Goal: Transaction & Acquisition: Download file/media

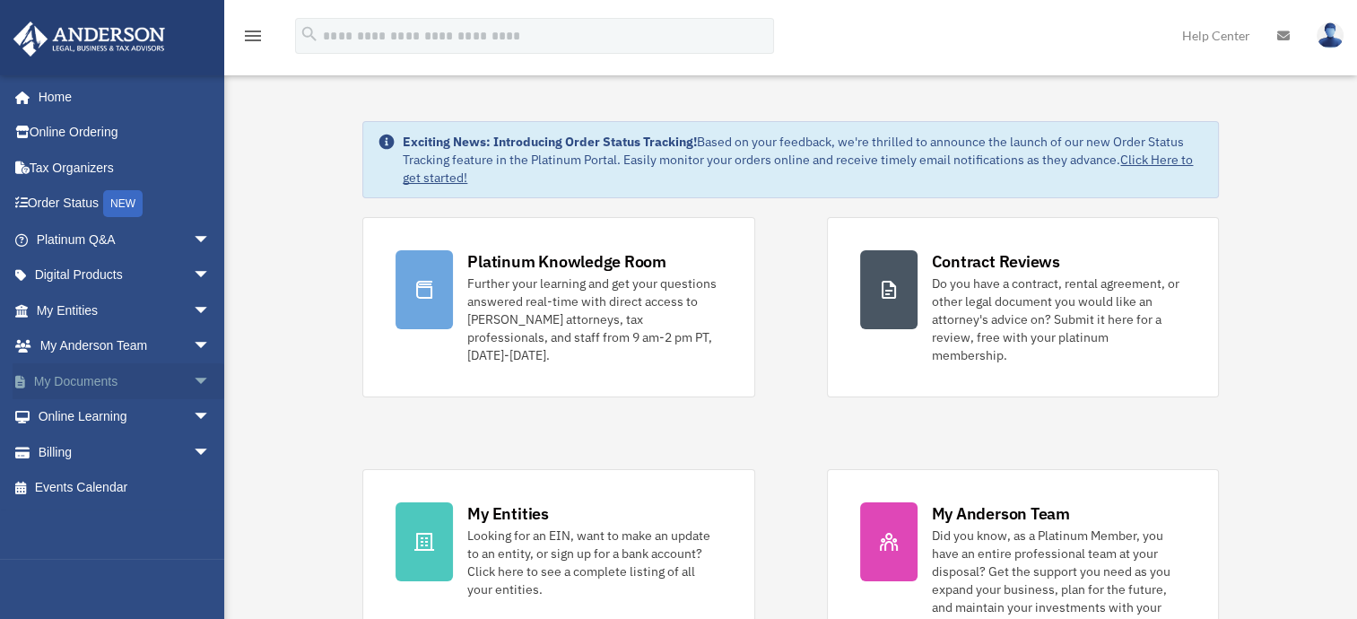
click at [108, 386] on link "My Documents arrow_drop_down" at bounding box center [125, 381] width 225 height 36
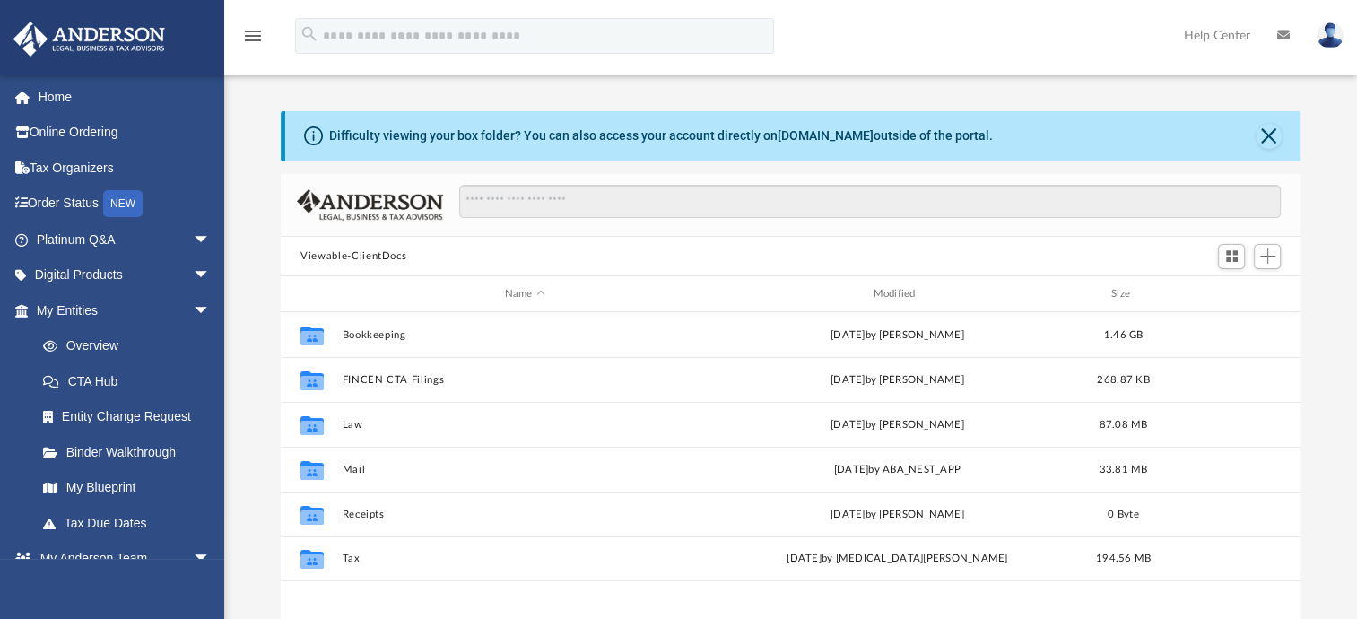
scroll to position [90, 0]
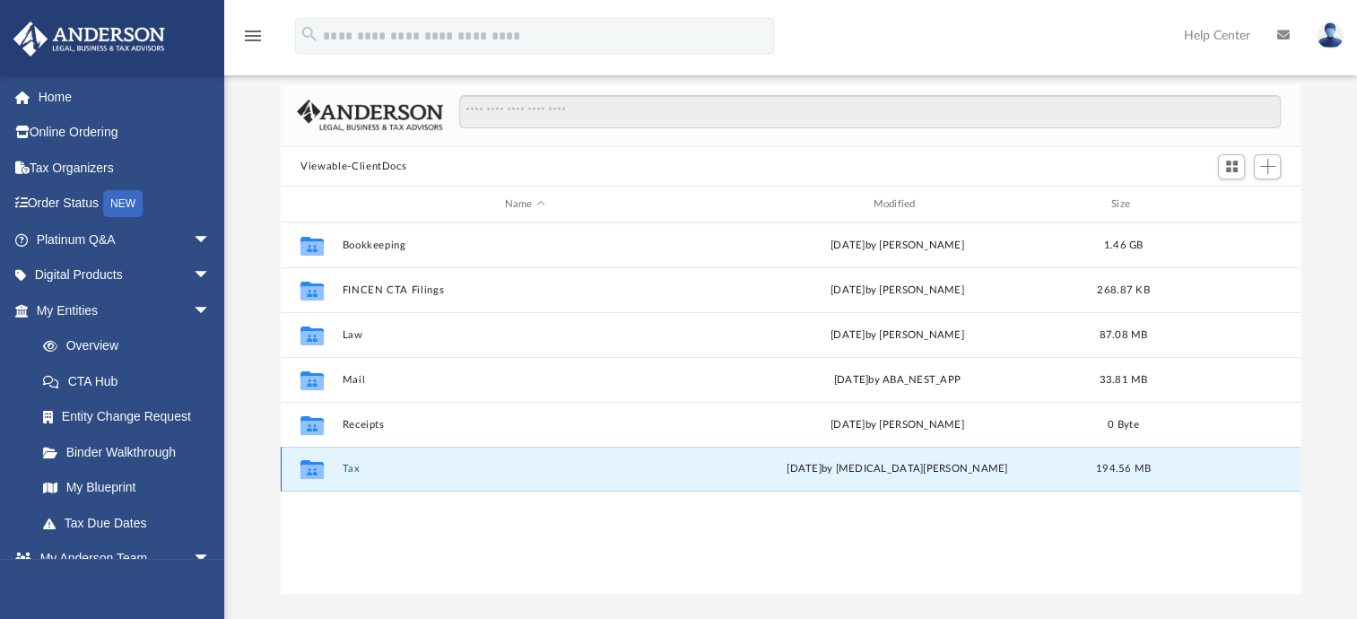
click at [359, 468] on button "Tax" at bounding box center [525, 469] width 365 height 12
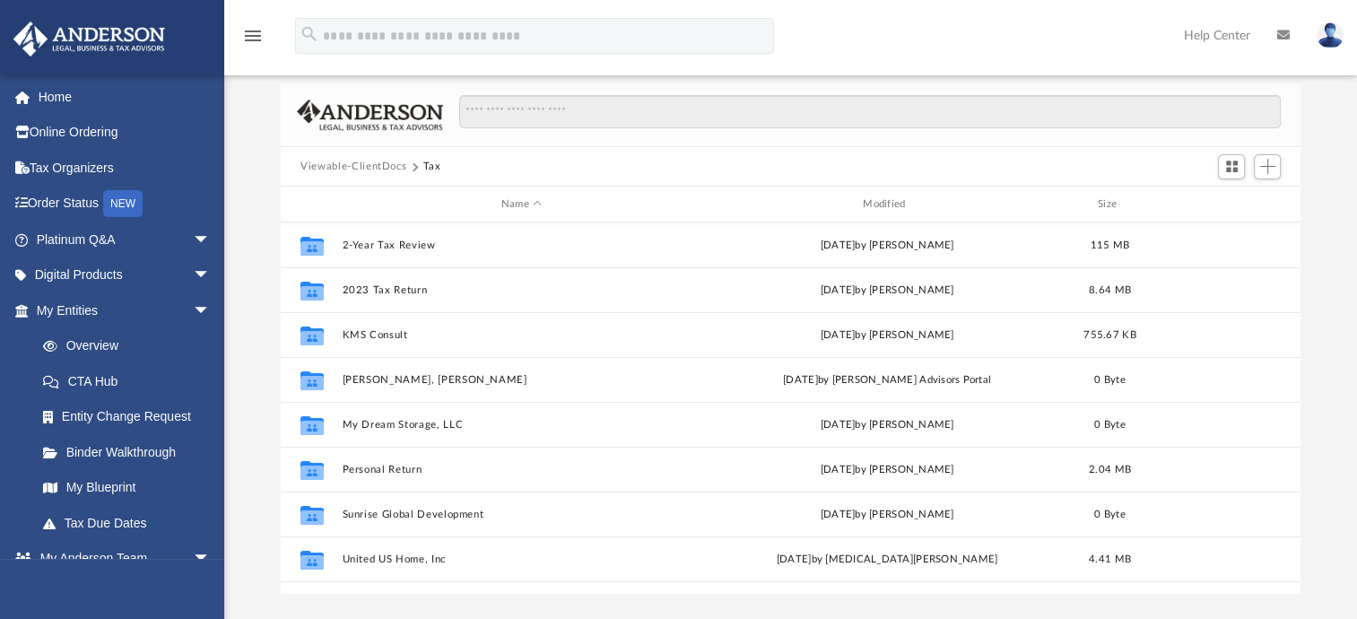
click at [244, 436] on div "Difficulty viewing your box folder? You can also access your account directly o…" at bounding box center [790, 308] width 1133 height 573
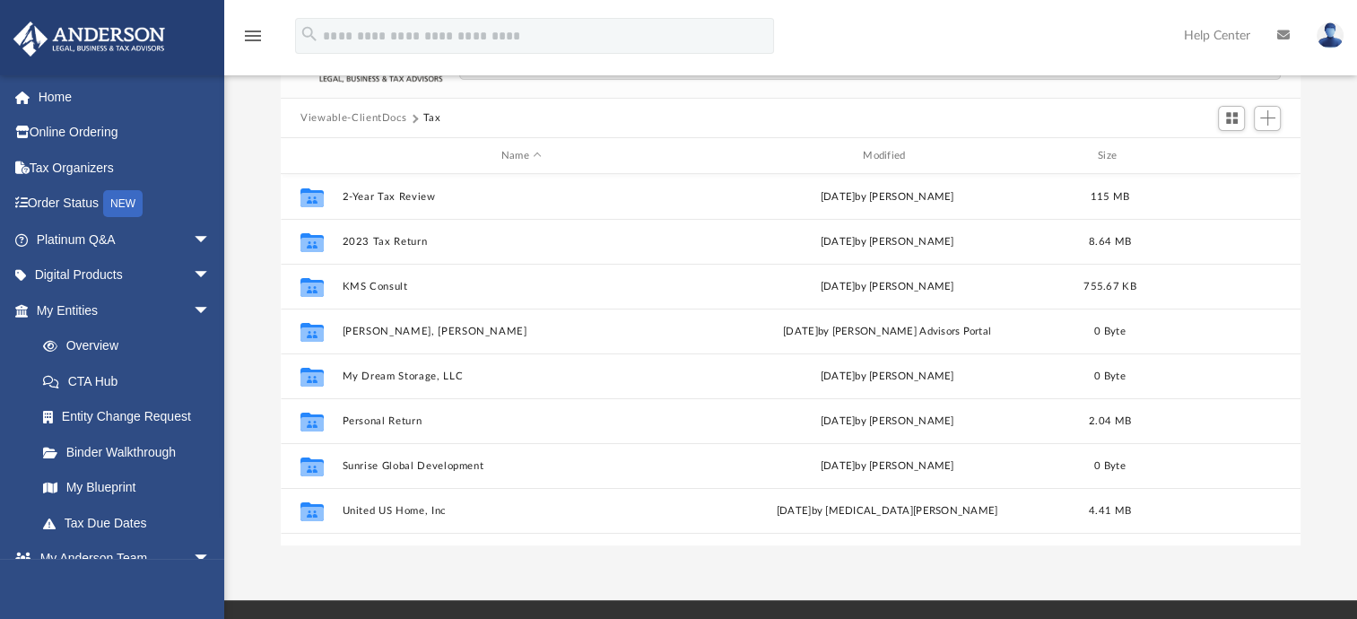
scroll to position [179, 0]
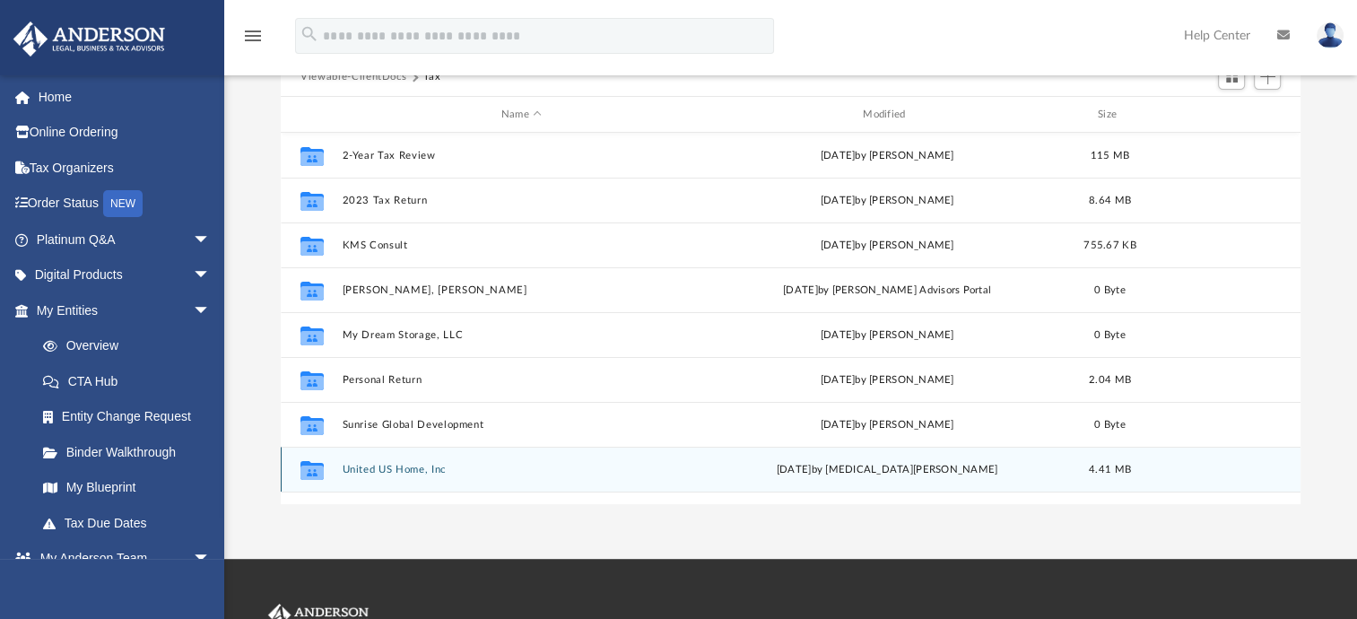
click at [380, 469] on button "United US Home, Inc" at bounding box center [522, 470] width 358 height 12
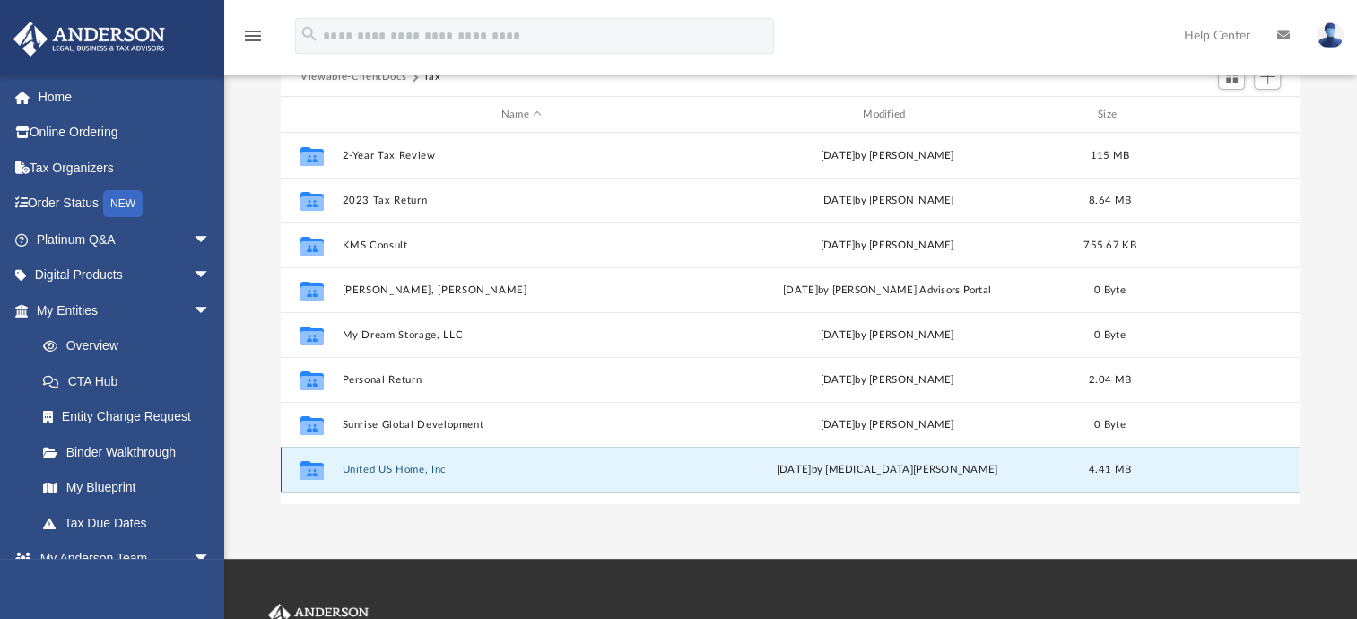
click at [380, 469] on button "United US Home, Inc" at bounding box center [522, 470] width 358 height 12
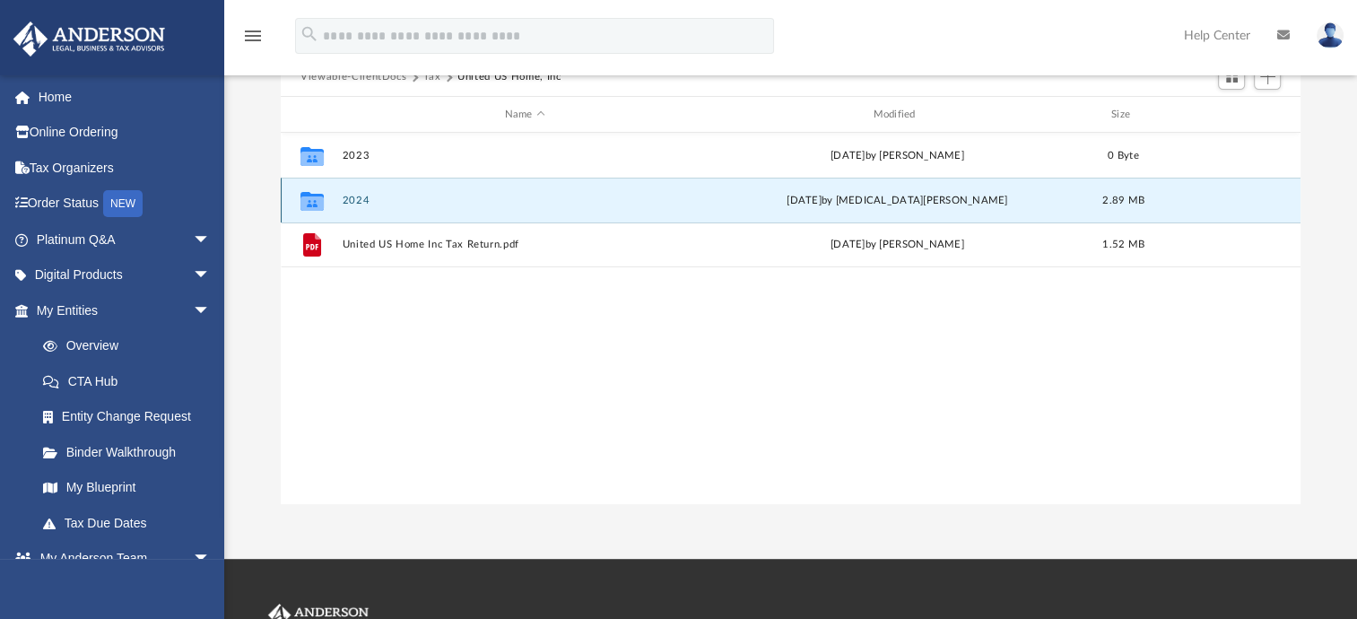
click at [396, 205] on button "2024" at bounding box center [525, 201] width 365 height 12
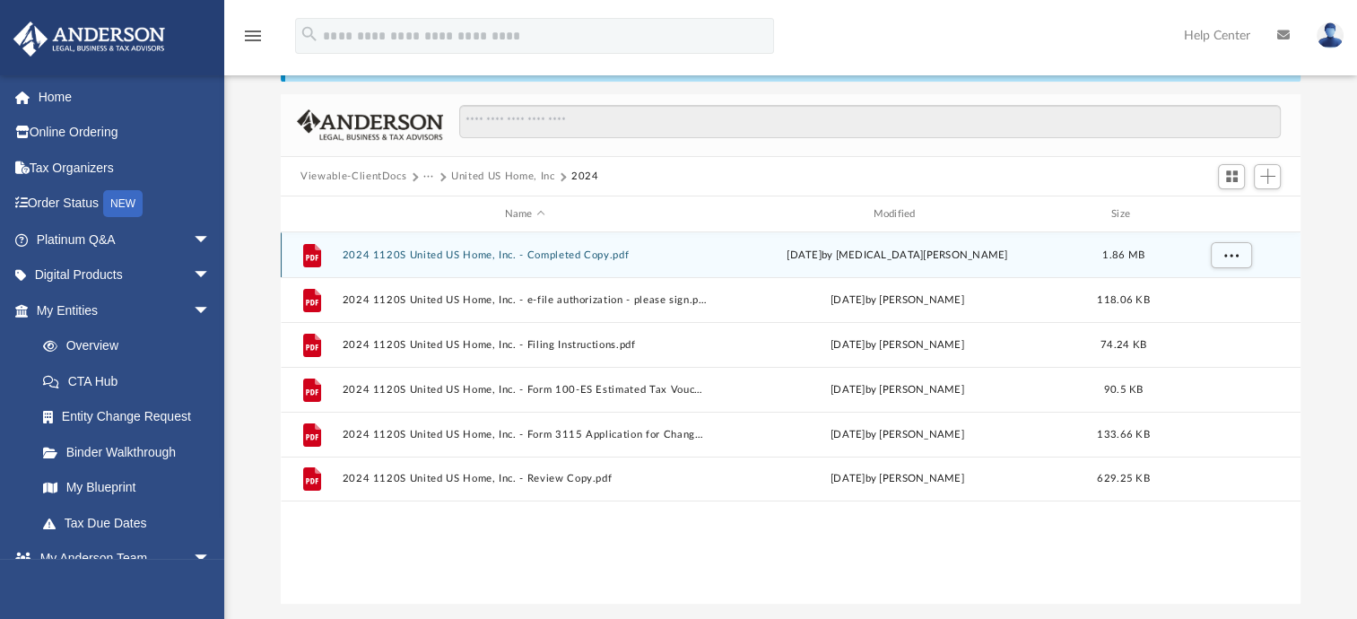
scroll to position [34, 0]
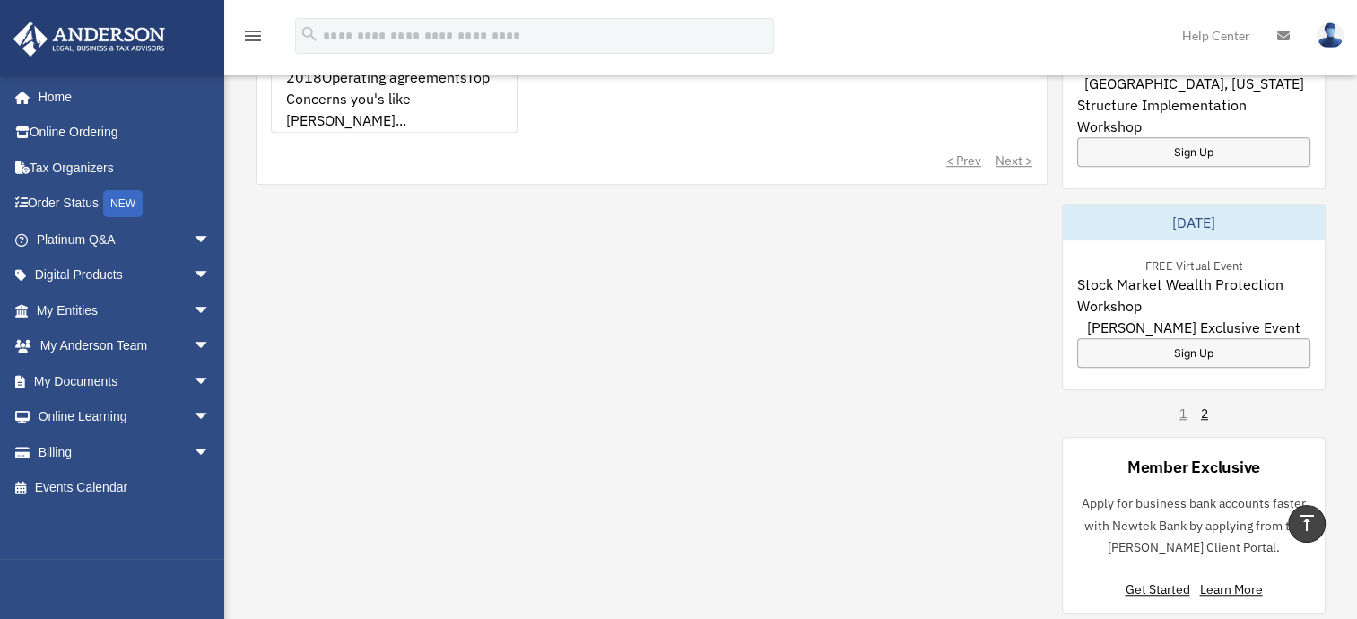
scroll to position [1166, 0]
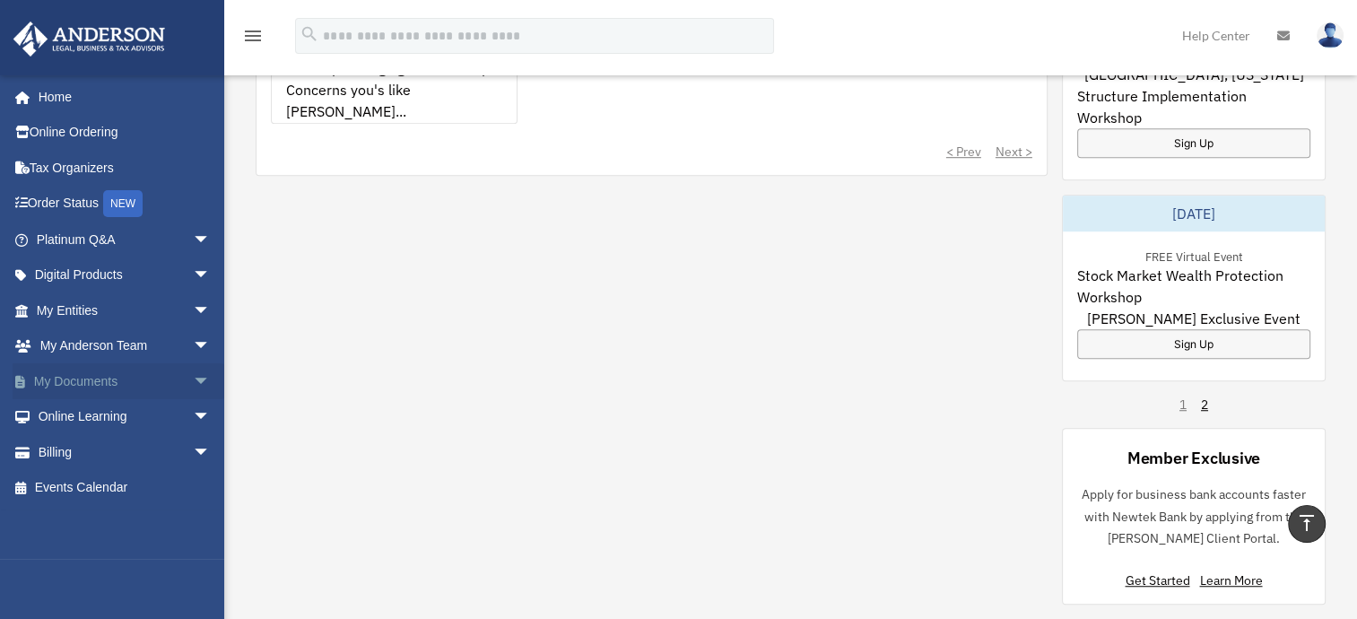
click at [101, 383] on link "My Documents arrow_drop_down" at bounding box center [125, 381] width 225 height 36
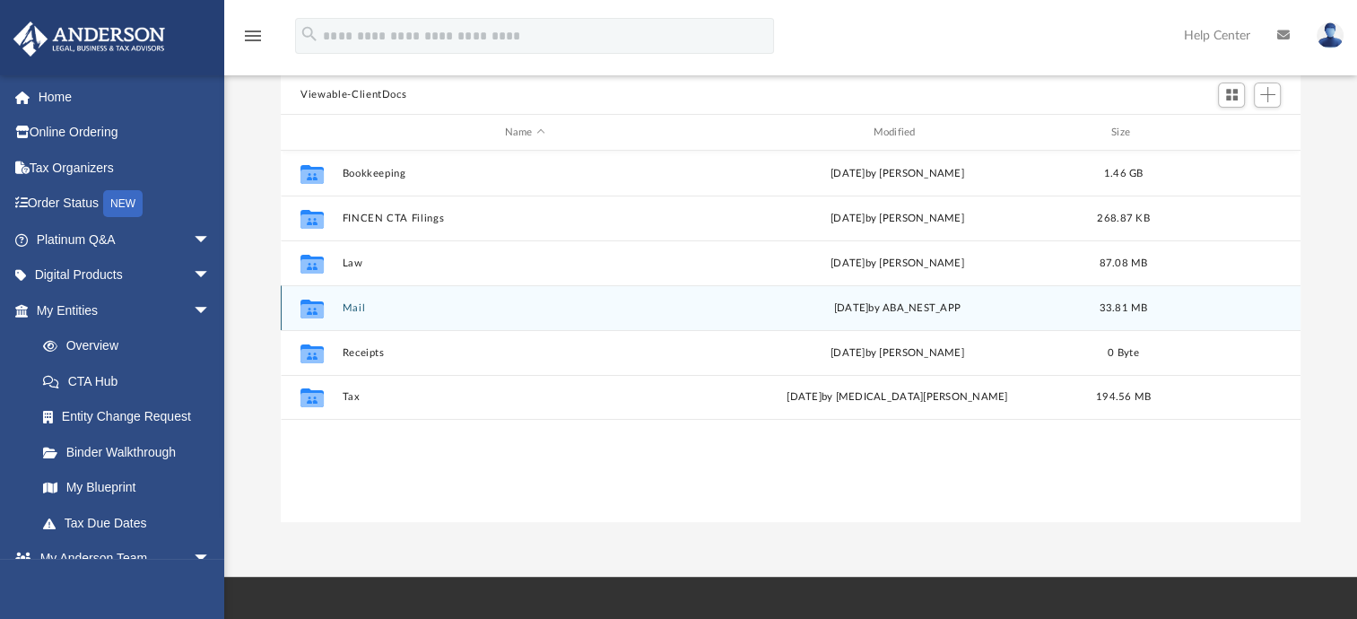
scroll to position [179, 0]
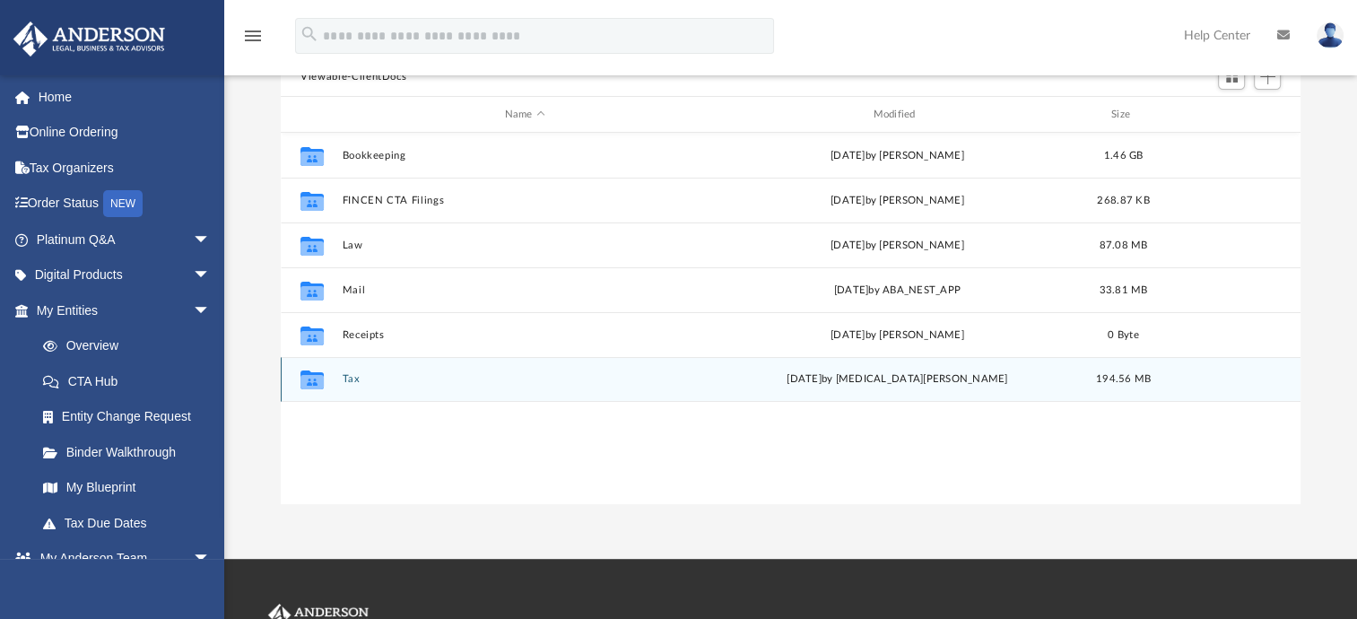
click at [345, 377] on button "Tax" at bounding box center [525, 379] width 365 height 12
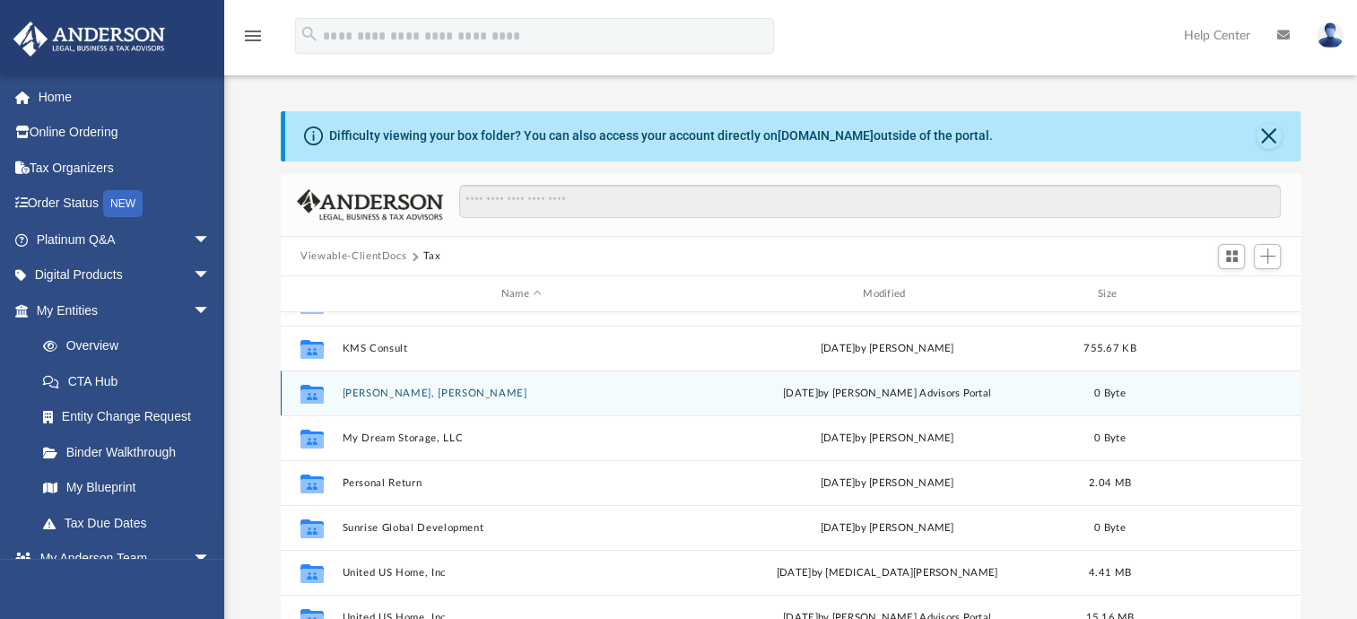
scroll to position [256, 0]
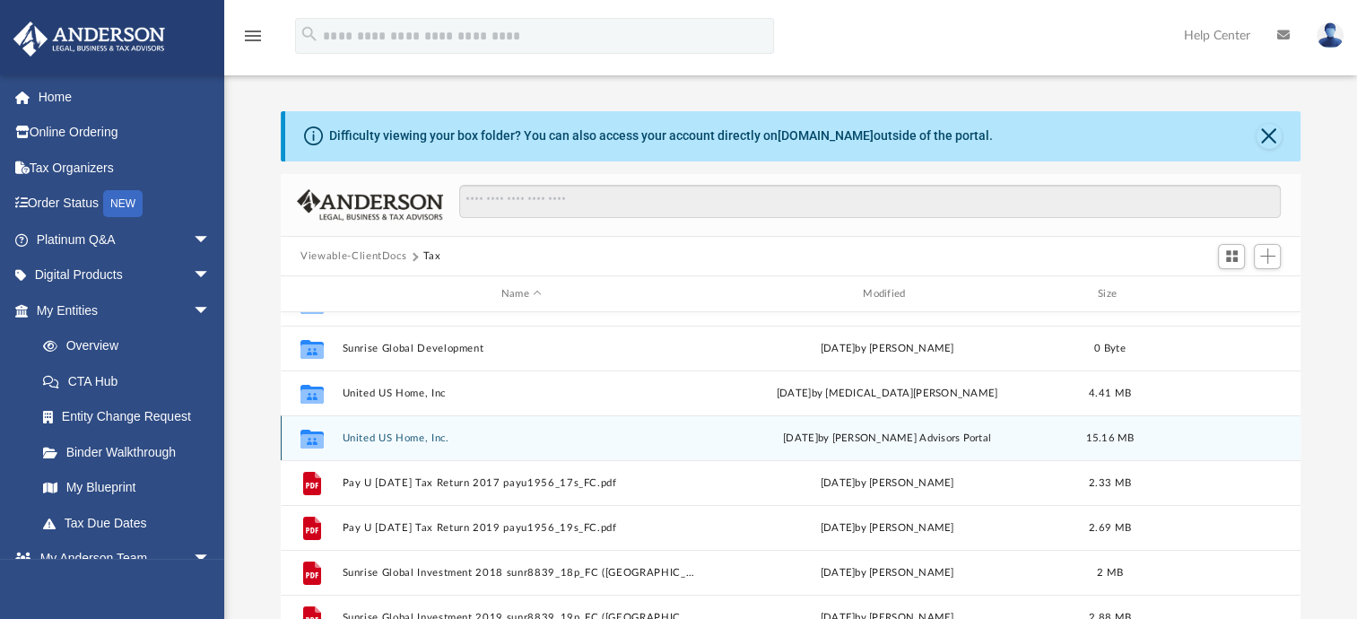
click at [413, 440] on button "United US Home, Inc." at bounding box center [522, 438] width 358 height 12
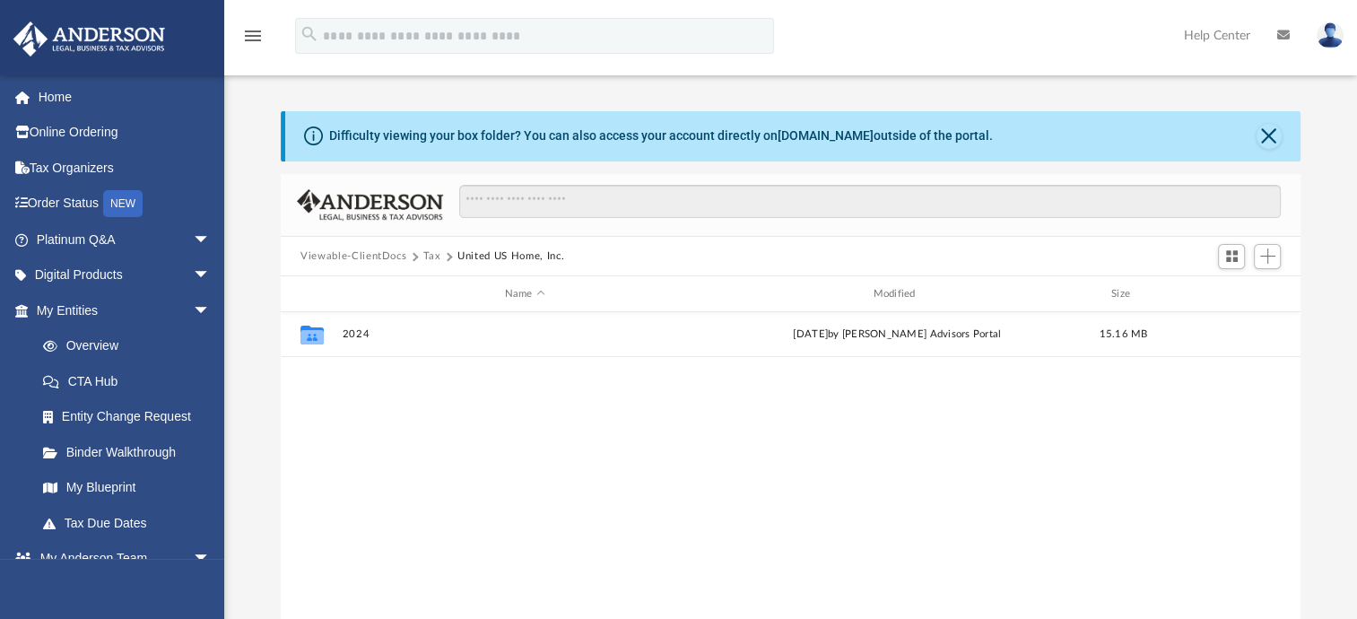
scroll to position [0, 0]
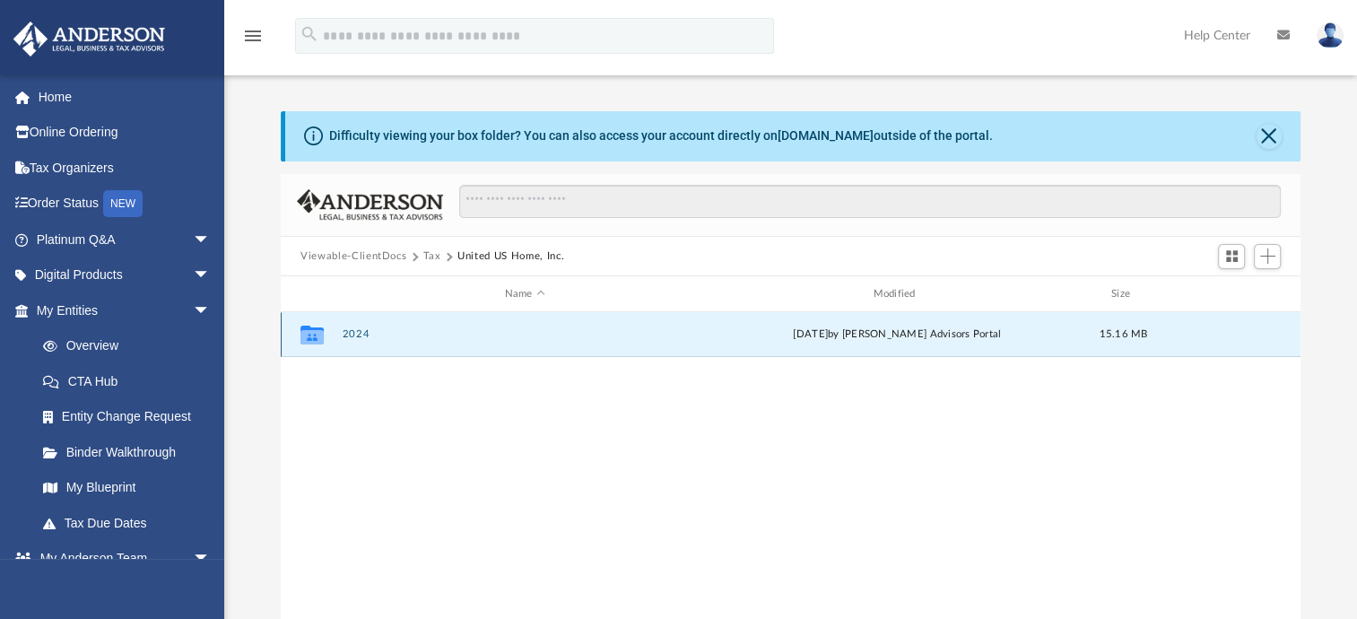
click at [362, 336] on button "2024" at bounding box center [525, 334] width 365 height 12
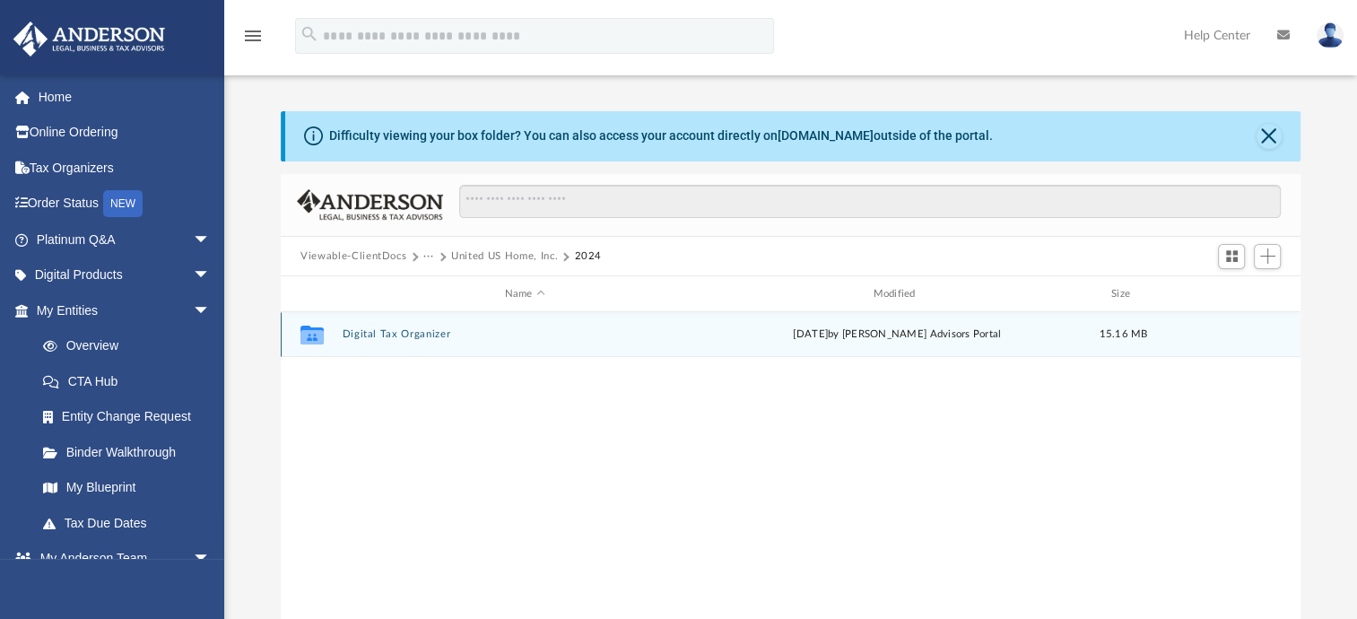
click at [400, 339] on button "Digital Tax Organizer" at bounding box center [525, 334] width 365 height 12
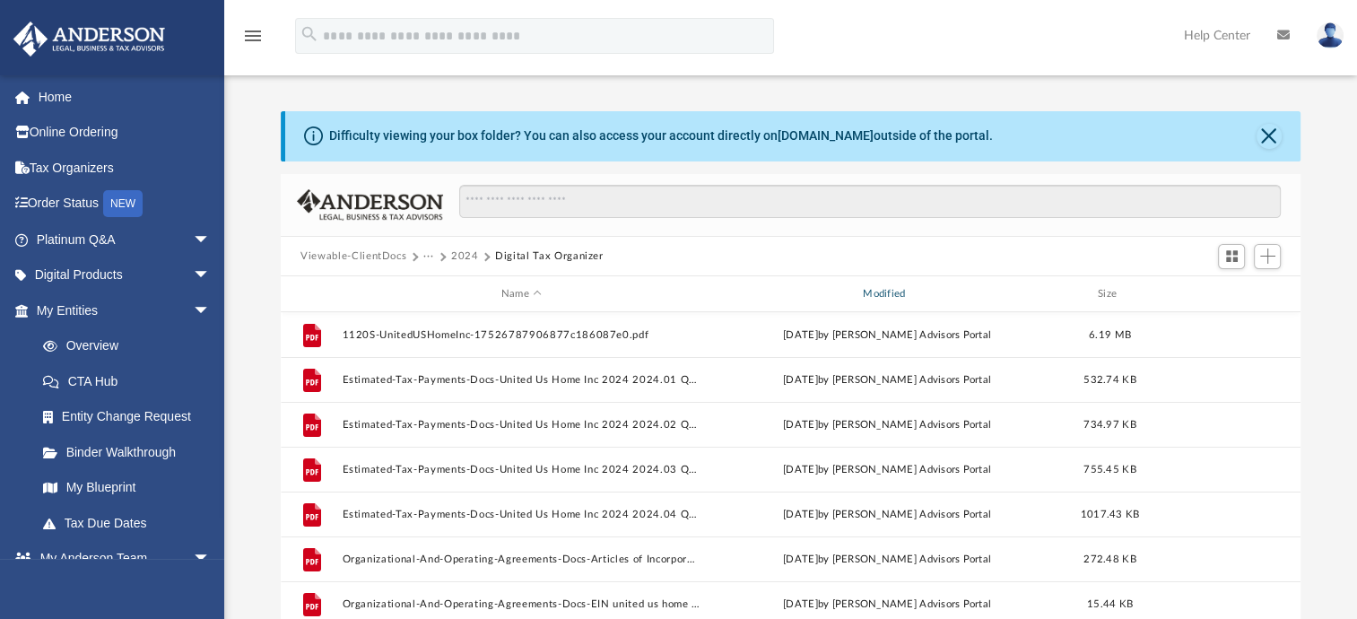
click at [729, 286] on div "Modified" at bounding box center [887, 294] width 359 height 16
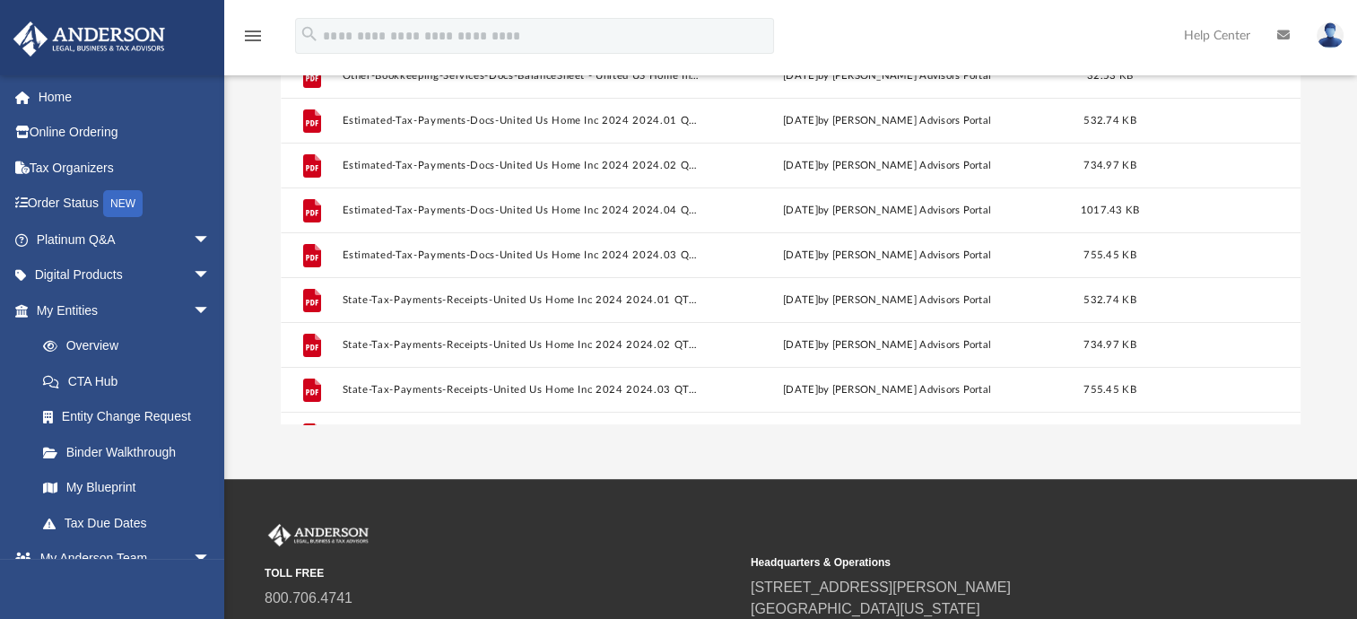
scroll to position [345, 0]
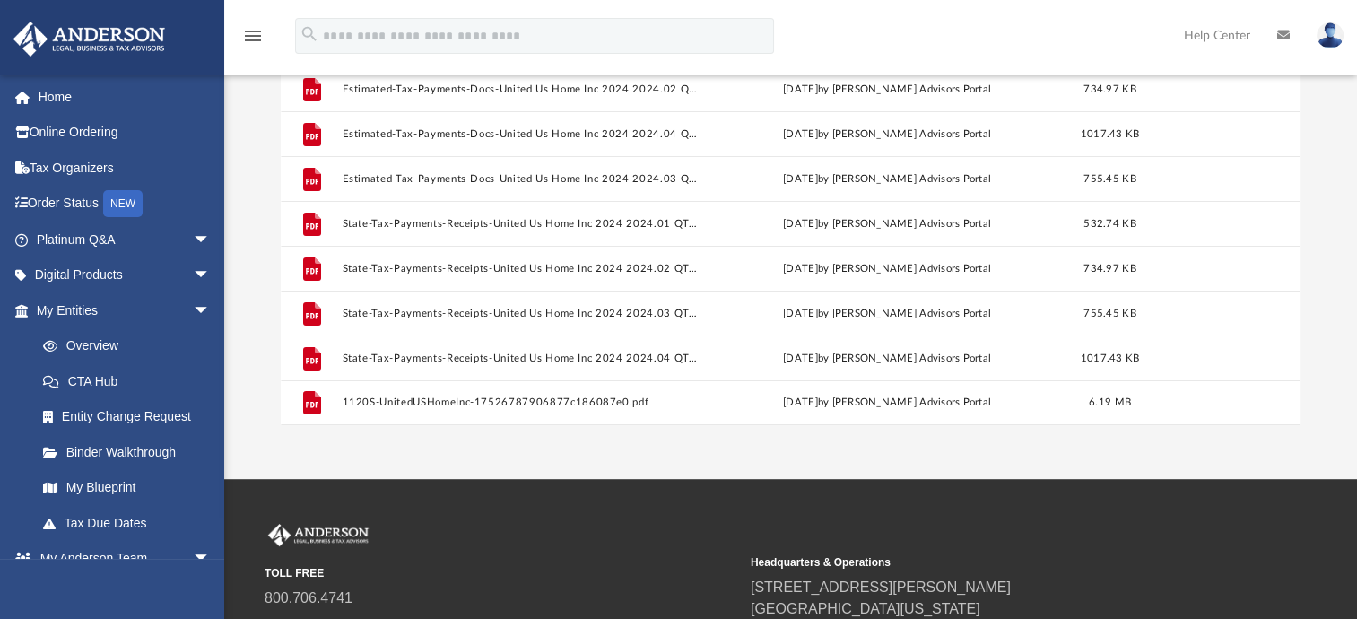
click at [268, 342] on div "Difficulty viewing your box folder? You can also access your account directly o…" at bounding box center [790, 138] width 1133 height 573
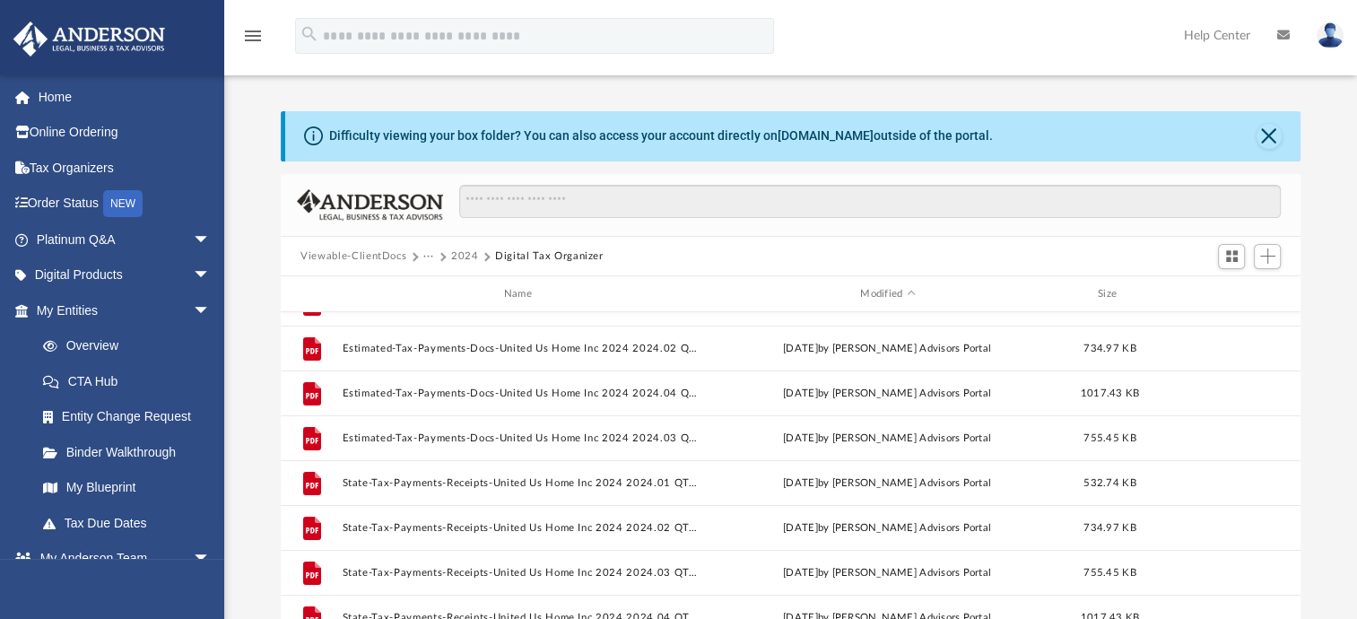
click at [462, 250] on button "2024" at bounding box center [465, 257] width 28 height 16
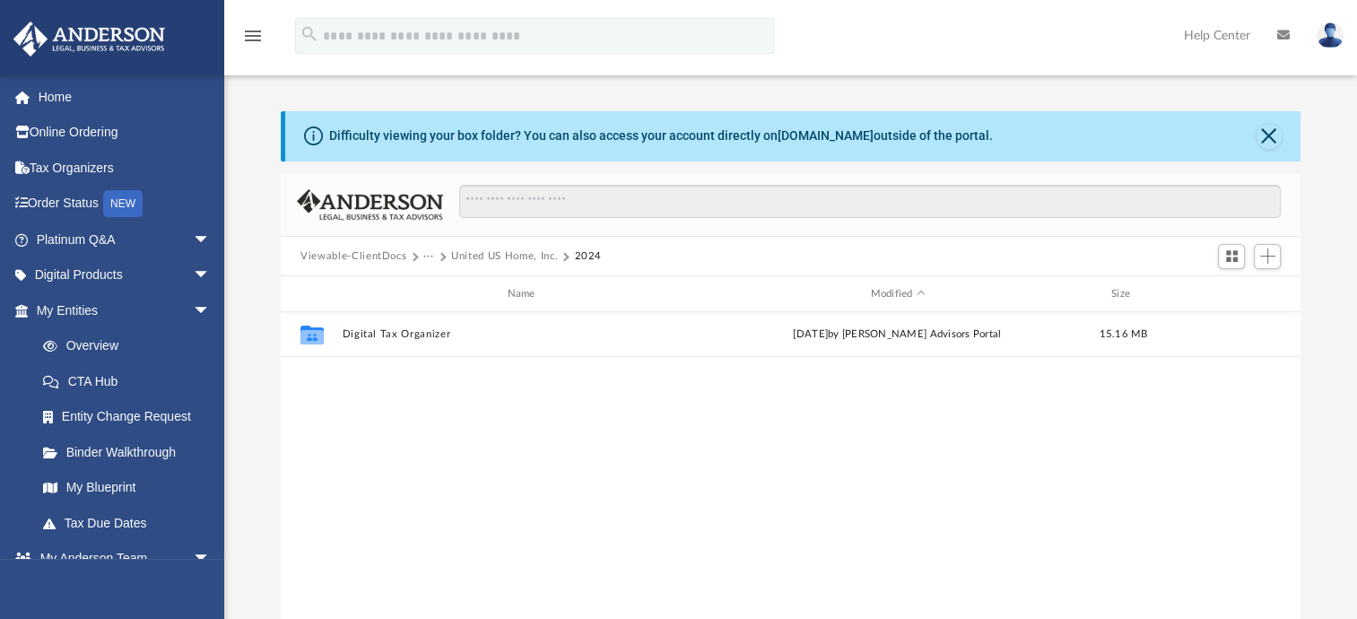
click at [373, 249] on button "Viewable-ClientDocs" at bounding box center [354, 257] width 106 height 16
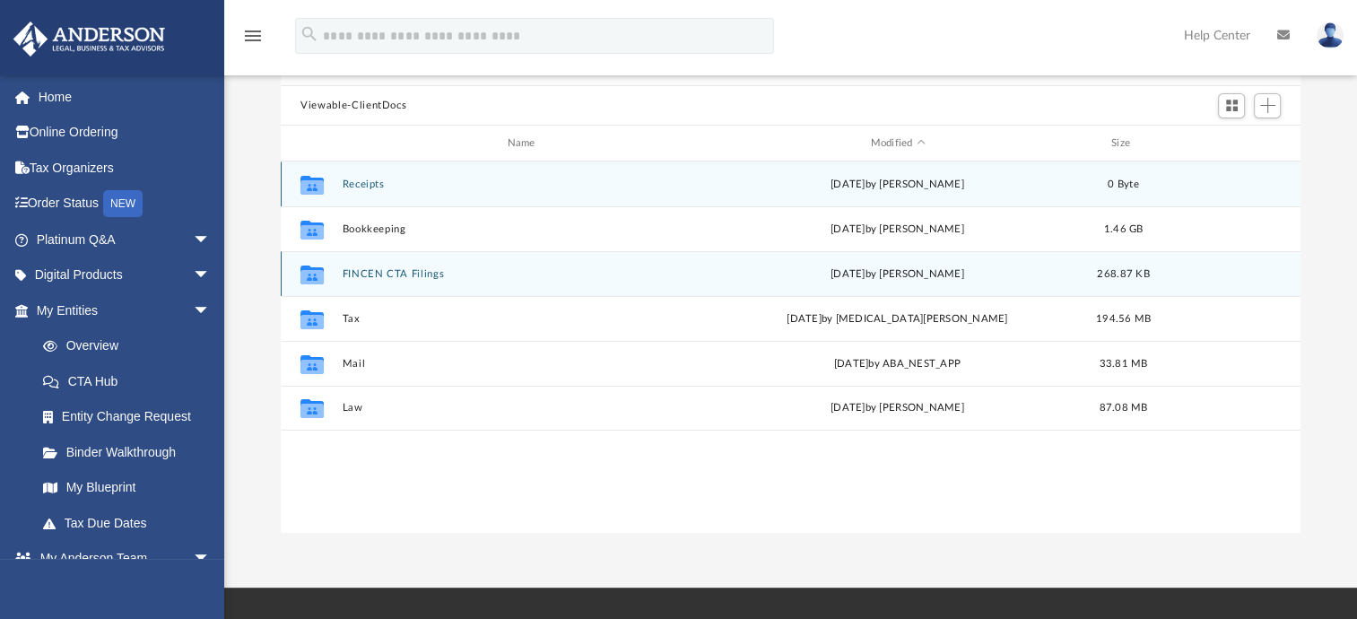
scroll to position [179, 0]
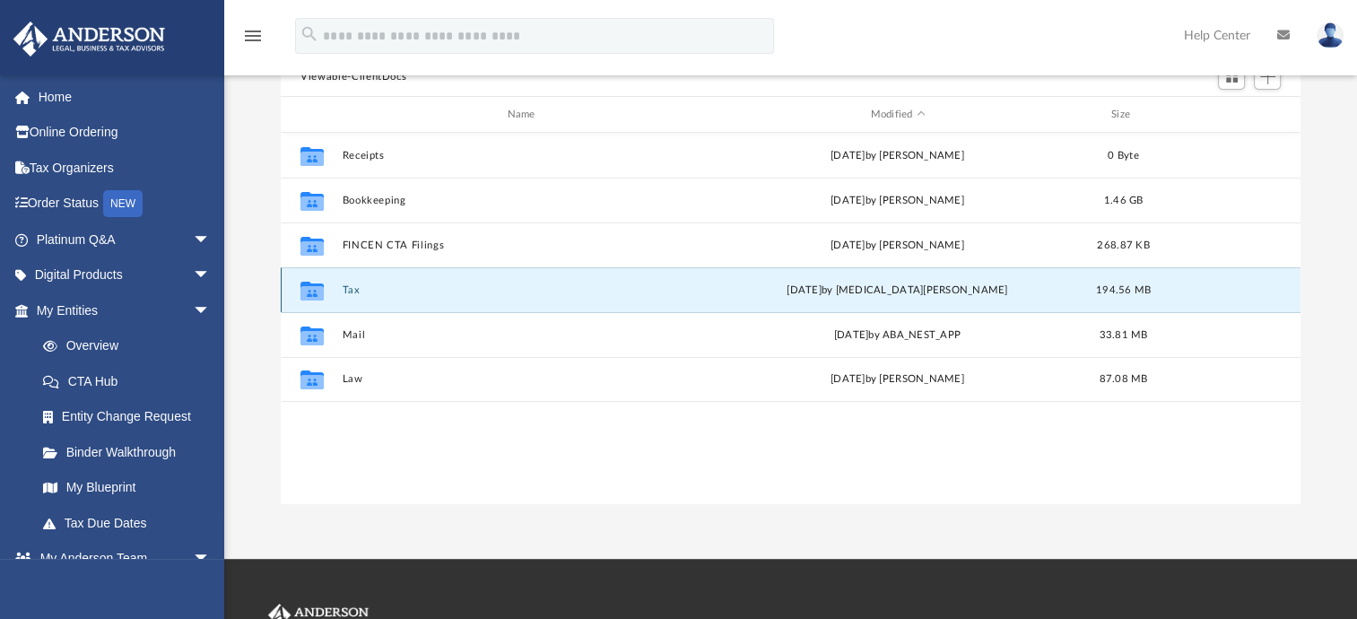
click at [345, 289] on button "Tax" at bounding box center [525, 290] width 365 height 12
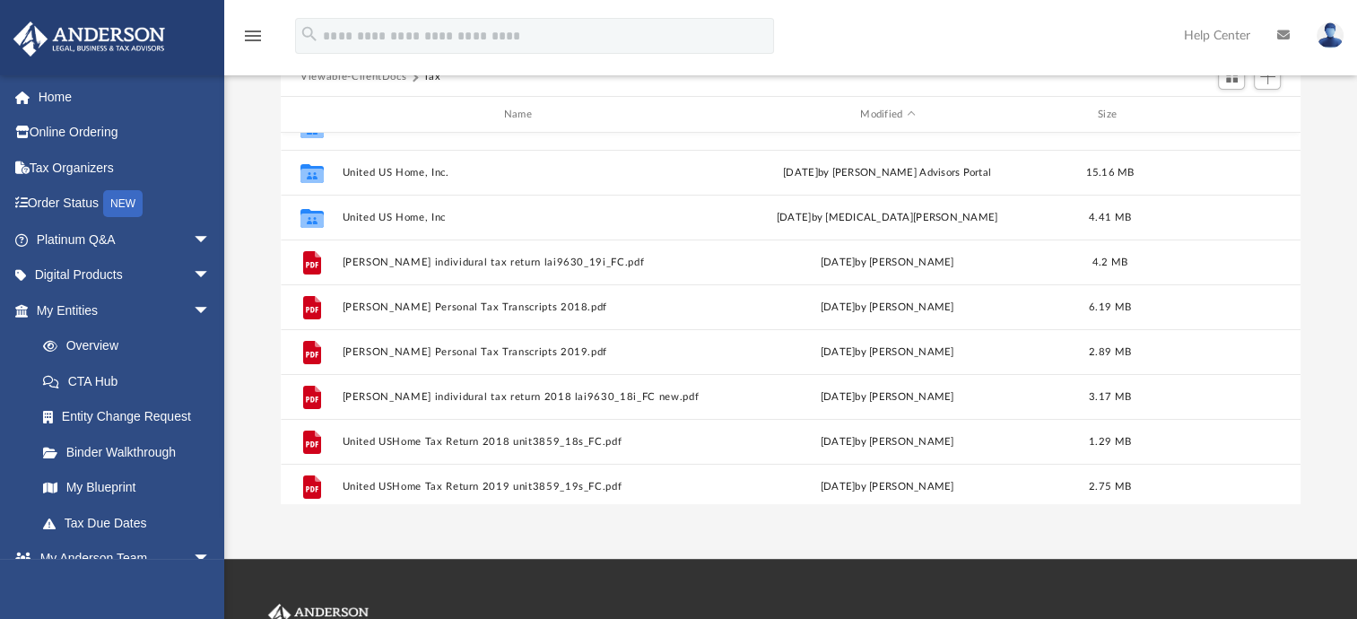
scroll to position [256, 0]
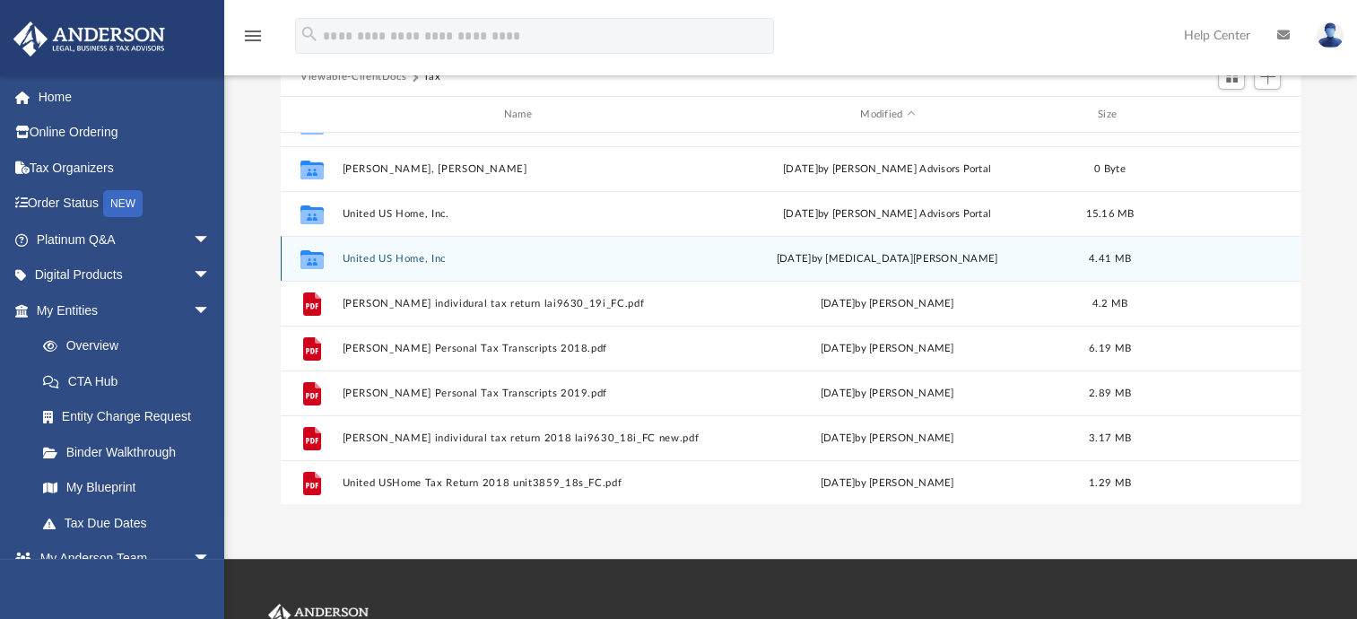
click at [391, 258] on button "United US Home, Inc" at bounding box center [522, 259] width 358 height 12
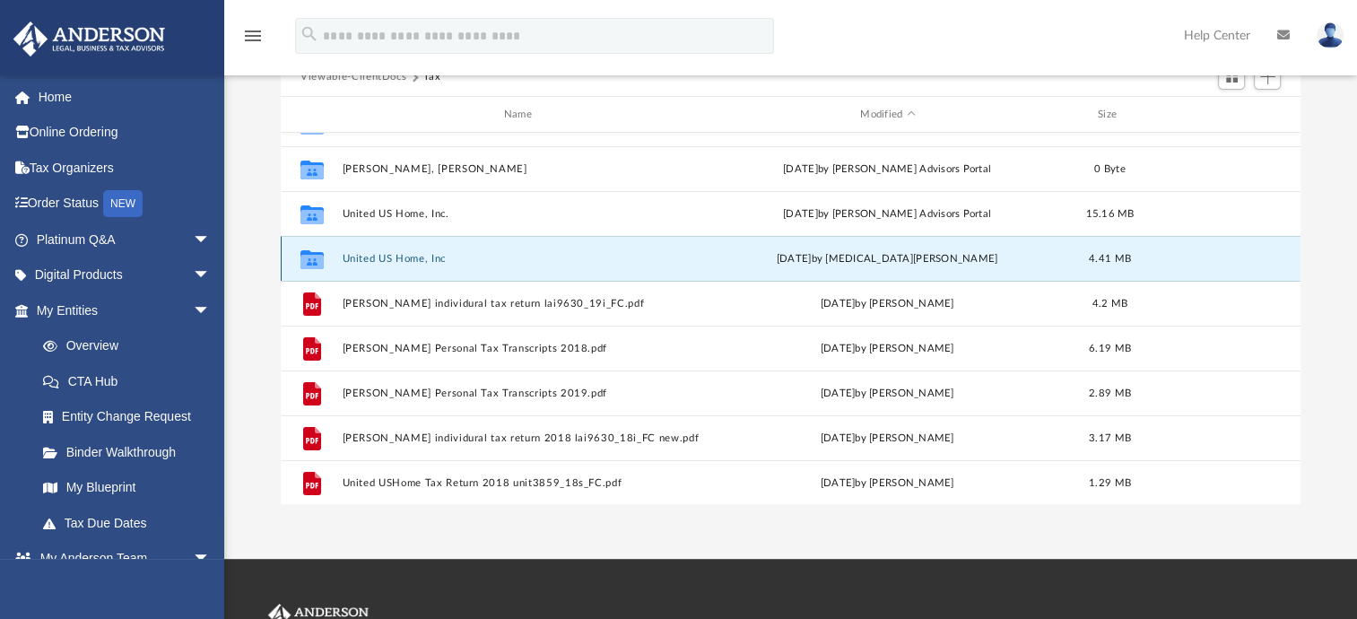
click at [391, 258] on button "United US Home, Inc" at bounding box center [522, 259] width 358 height 12
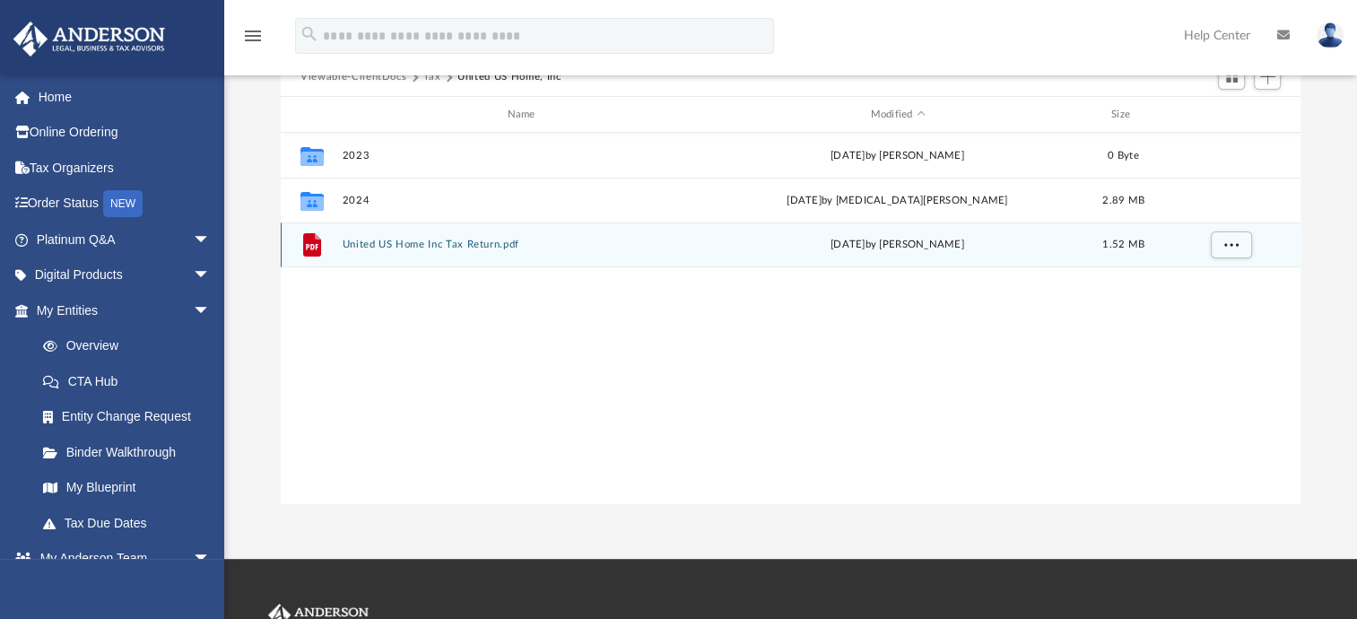
click at [397, 242] on button "United US Home Inc Tax Return.pdf" at bounding box center [525, 245] width 365 height 12
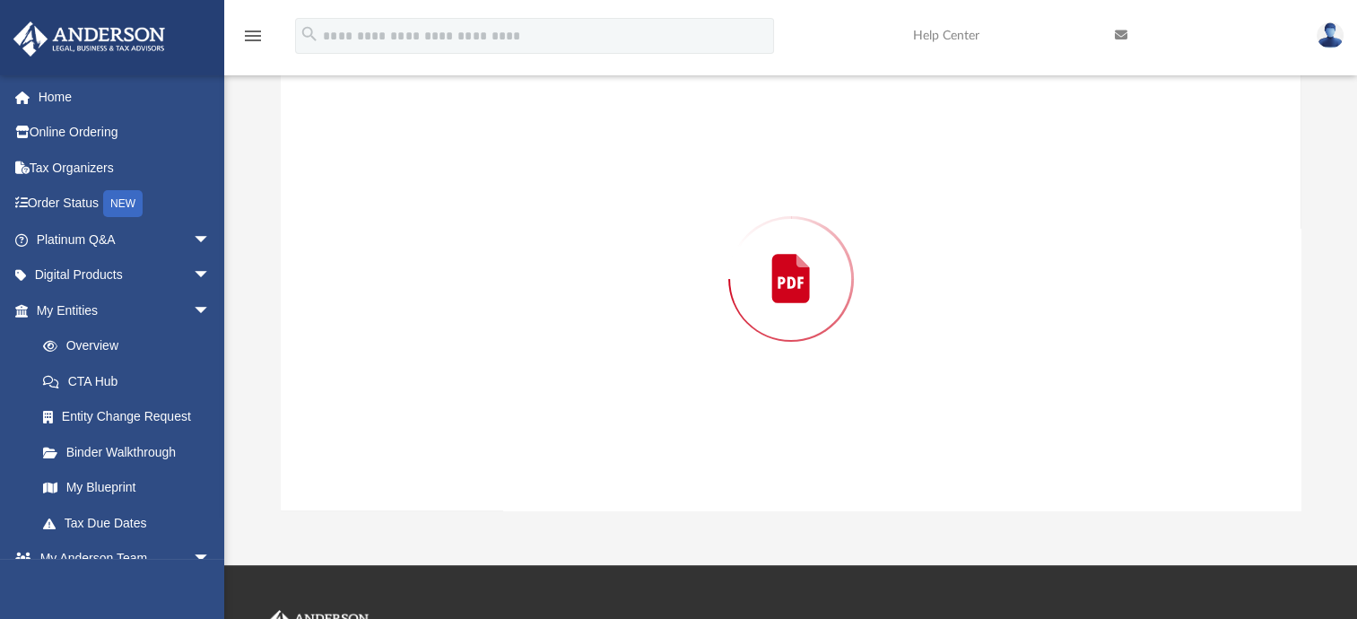
click at [397, 242] on div "Preview" at bounding box center [791, 279] width 1020 height 463
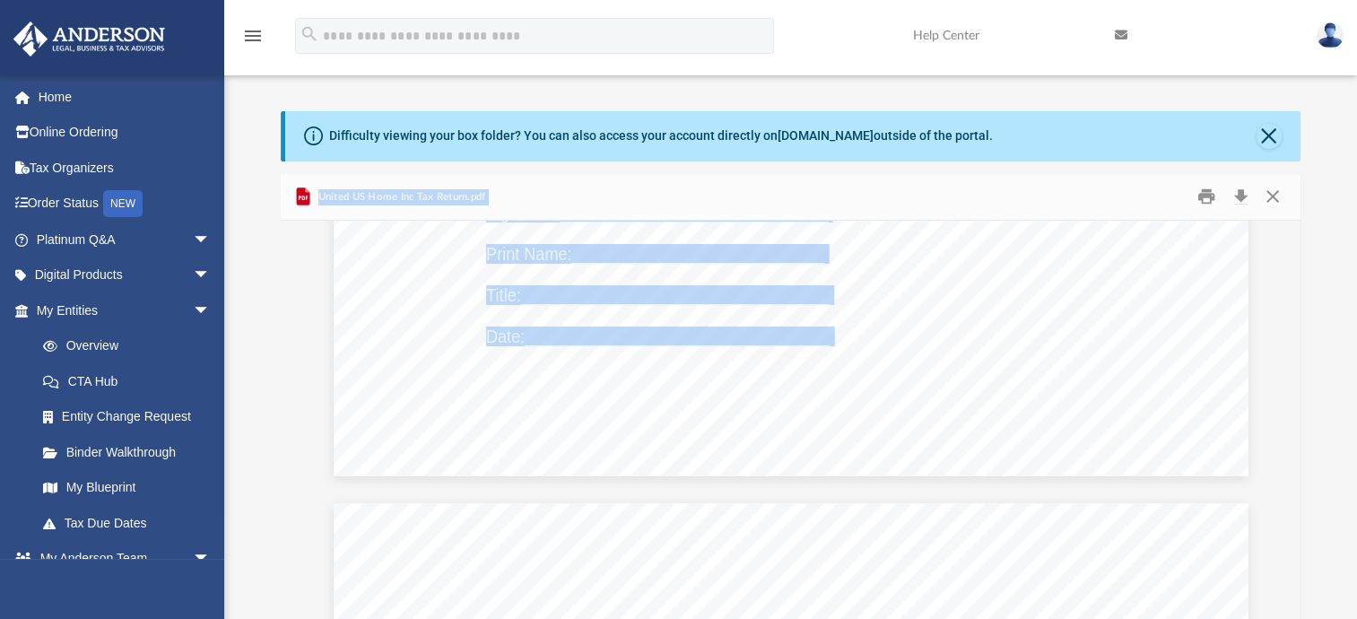
scroll to position [1615, 0]
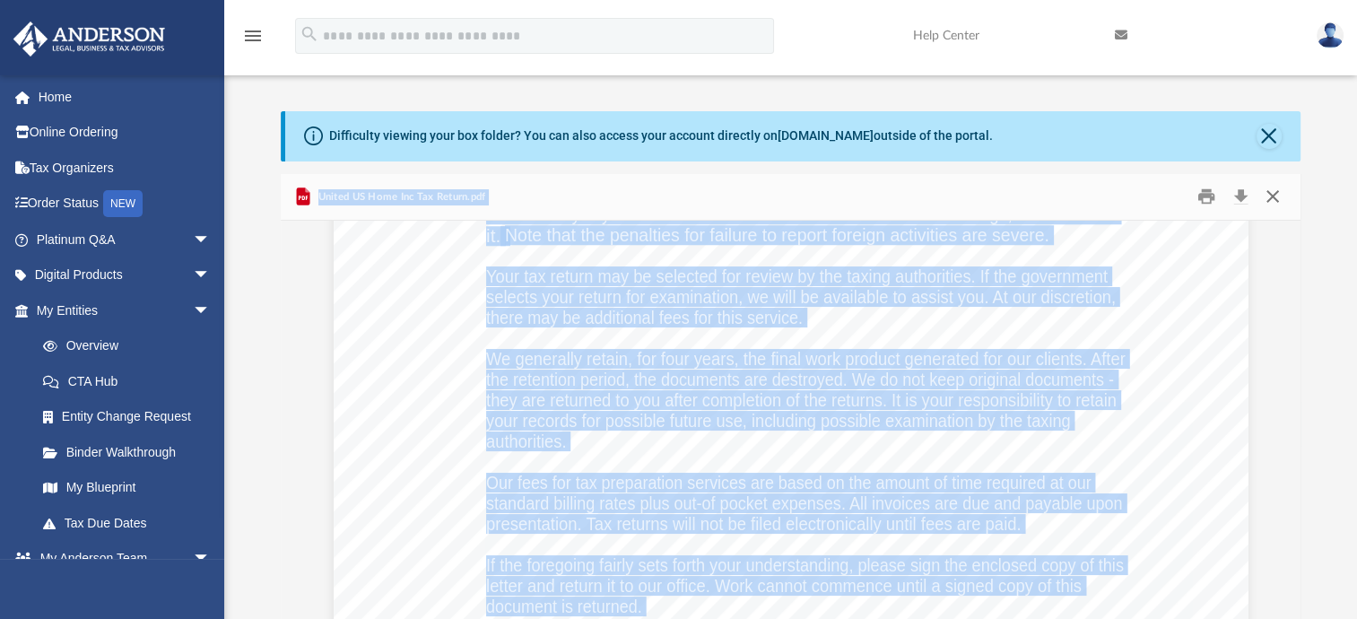
click at [1270, 200] on button "Close" at bounding box center [1272, 197] width 32 height 28
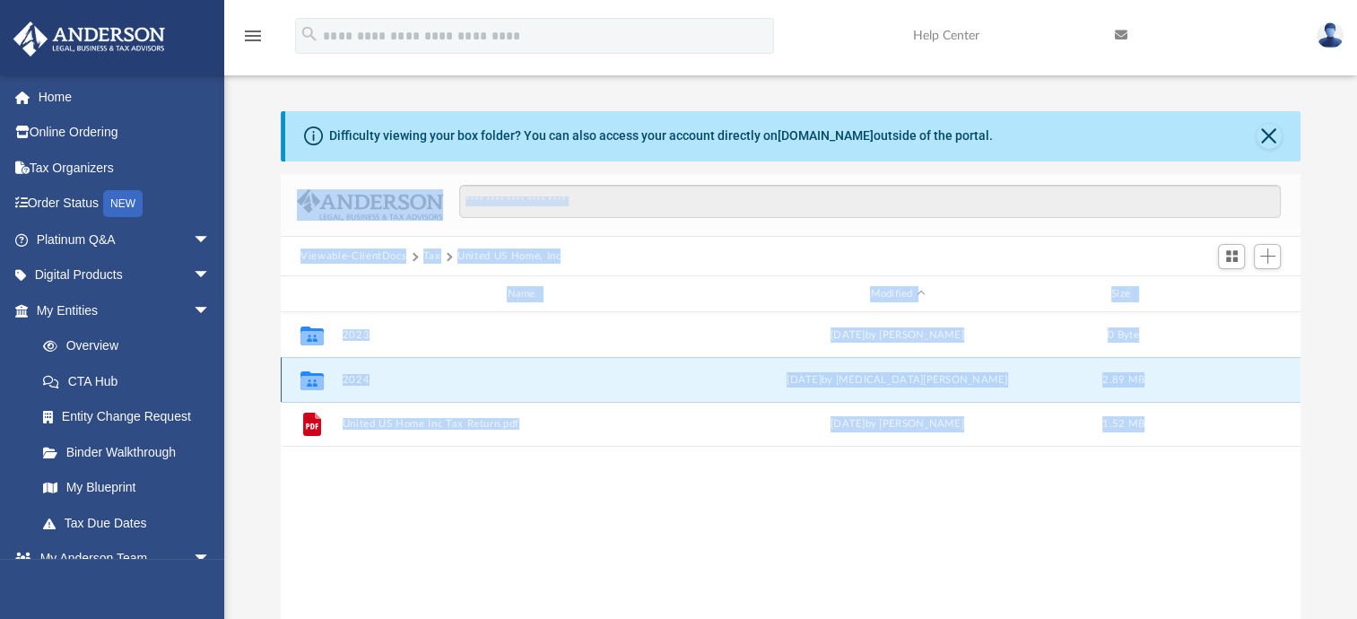
click at [350, 381] on button "2024" at bounding box center [525, 380] width 365 height 12
click at [350, 380] on button "2024" at bounding box center [525, 380] width 365 height 12
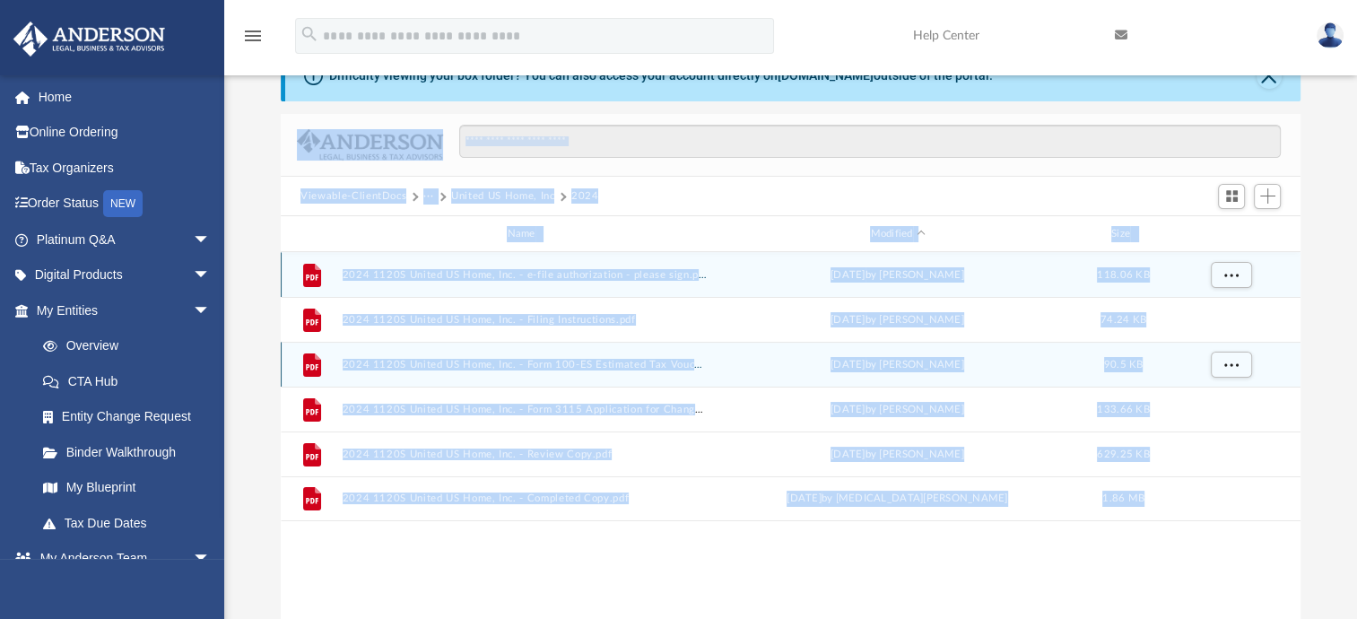
scroll to position [90, 0]
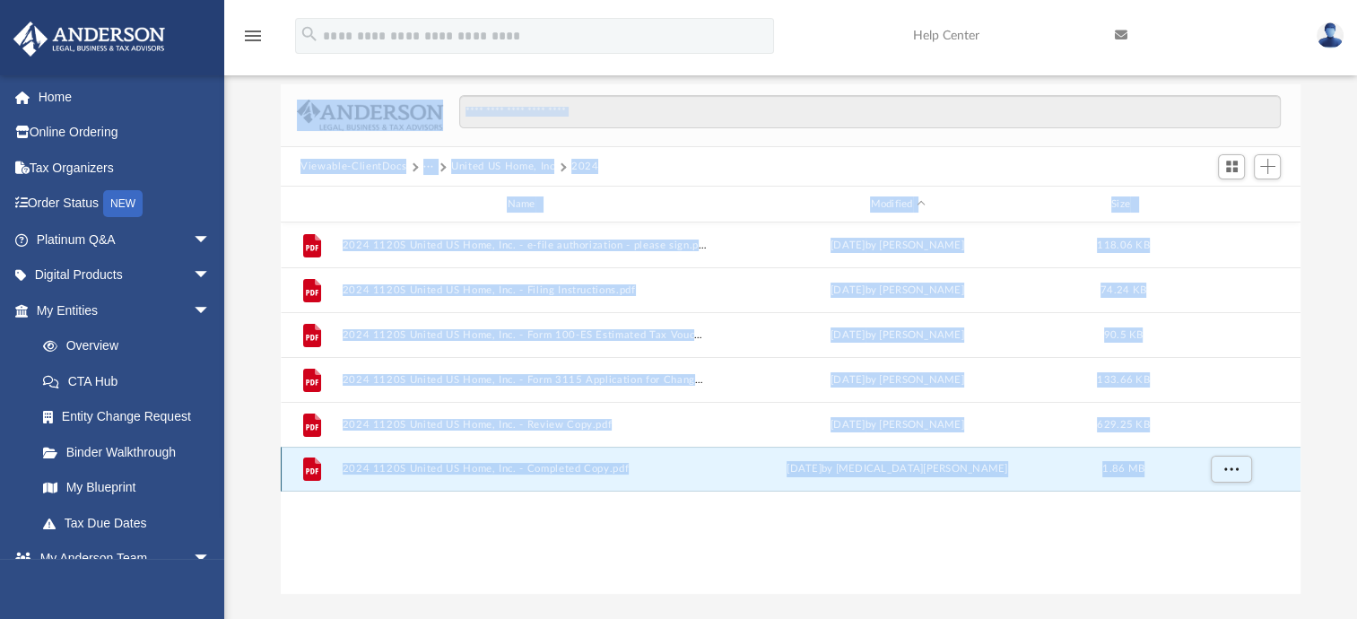
click at [487, 470] on button "2024 1120S United US Home, Inc. - Completed Copy.pdf" at bounding box center [525, 469] width 365 height 12
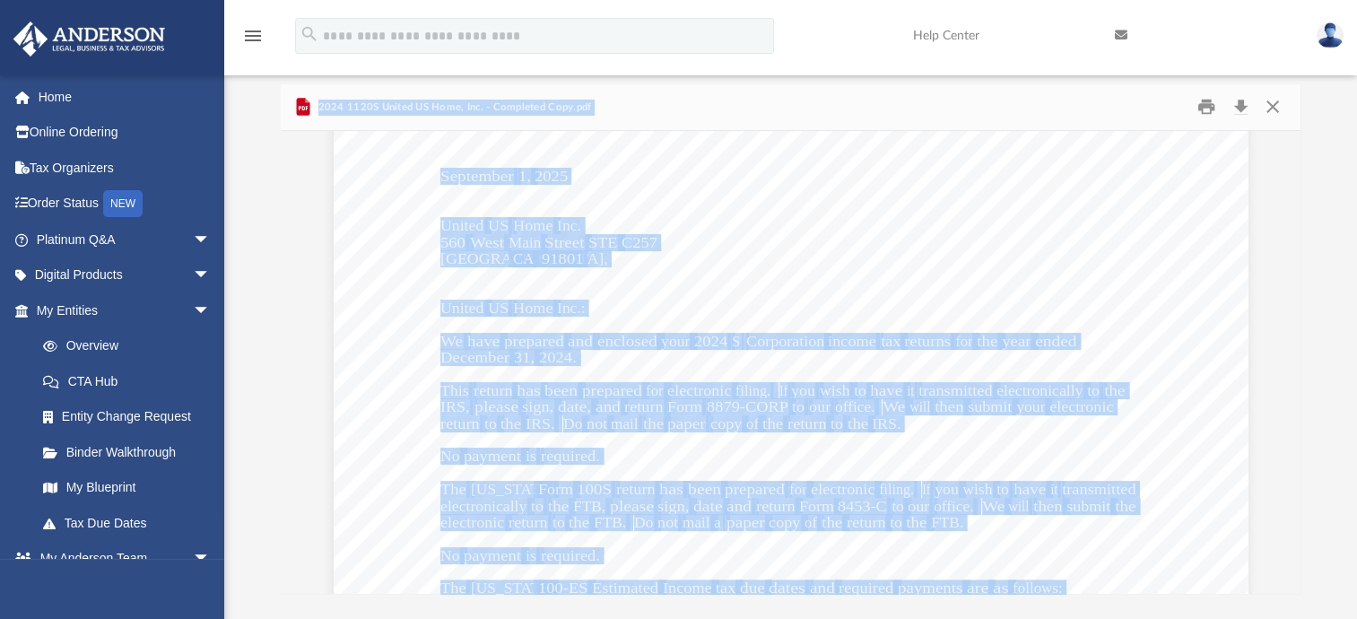
scroll to position [2602, 0]
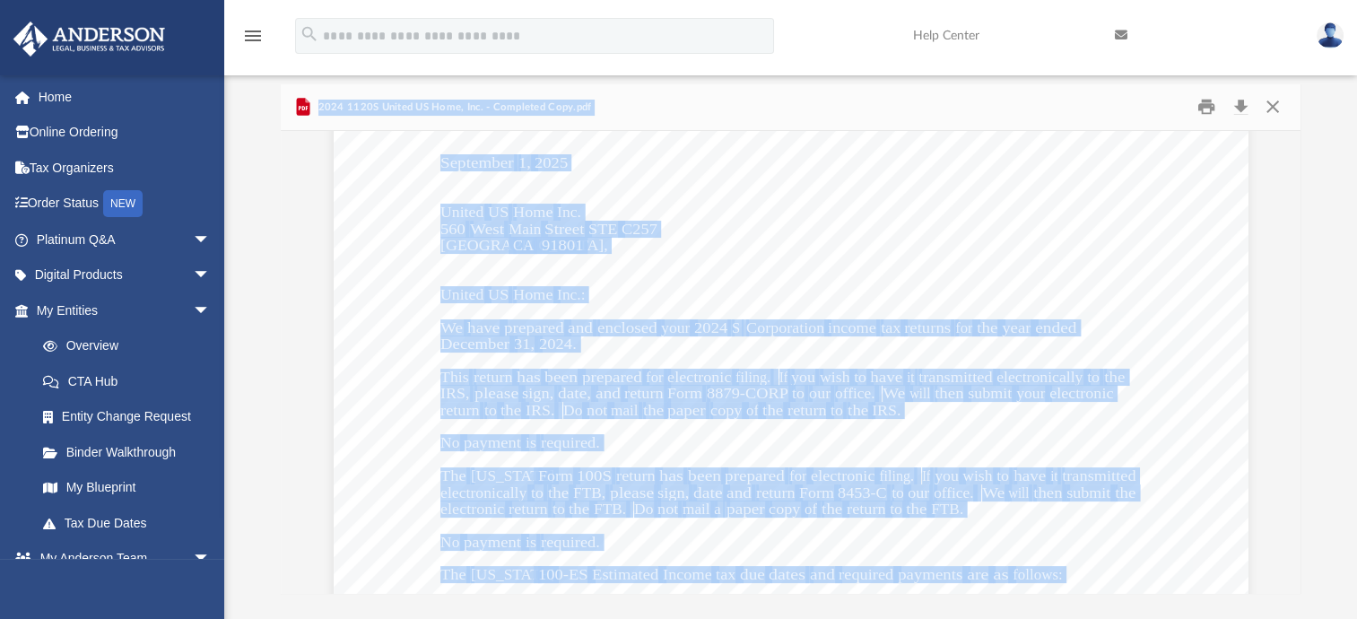
click at [1012, 422] on div "September 1, 2025 United US Home Inc. 560 West Main Street STE C257 Alhambra, C…" at bounding box center [791, 557] width 915 height 1184
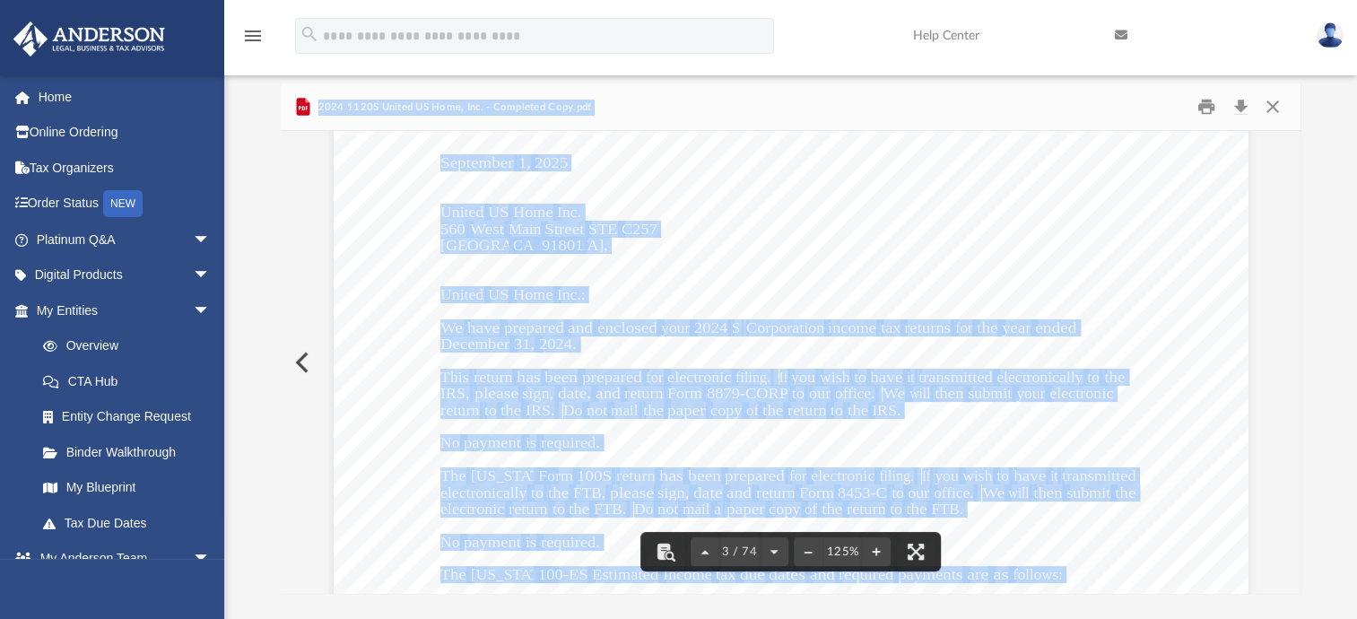
click at [864, 361] on div "September 1, 2025 United US Home Inc. 560 West Main Street STE C257 Alhambra, C…" at bounding box center [791, 557] width 915 height 1184
click at [997, 378] on span "electronically" at bounding box center [1040, 378] width 86 height 15
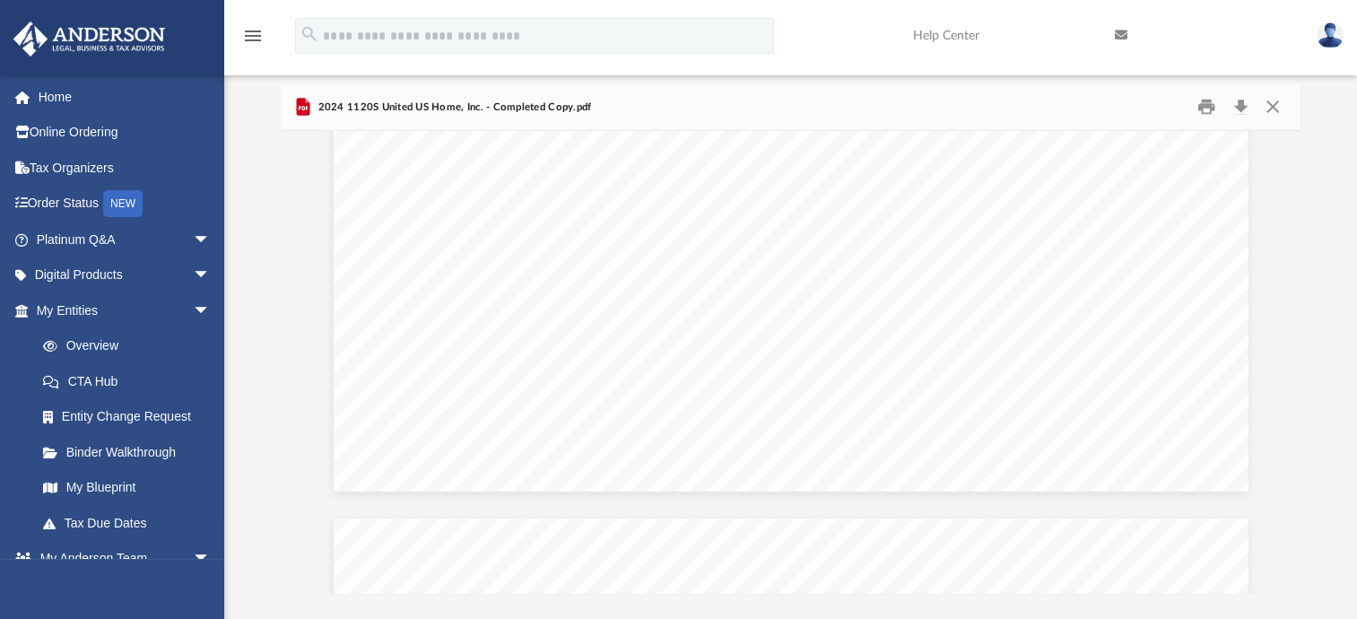
scroll to position [83920, 0]
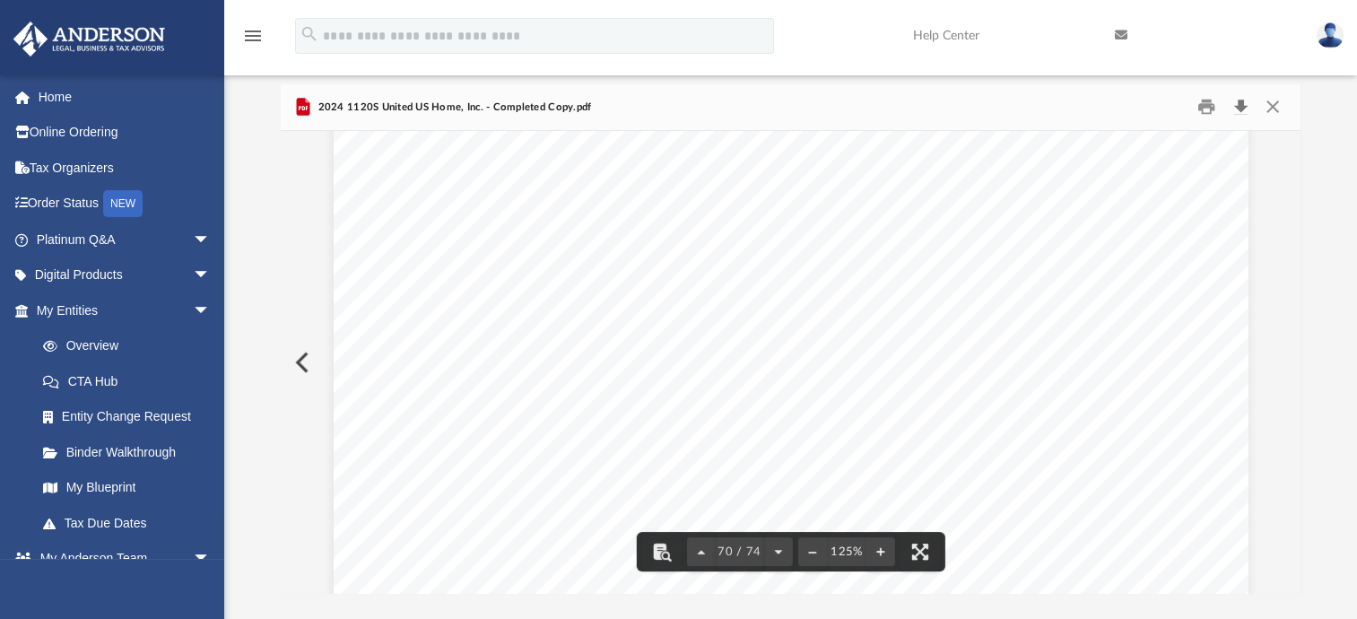
click at [1245, 103] on button "Download" at bounding box center [1241, 107] width 32 height 28
